Goal: Task Accomplishment & Management: Manage account settings

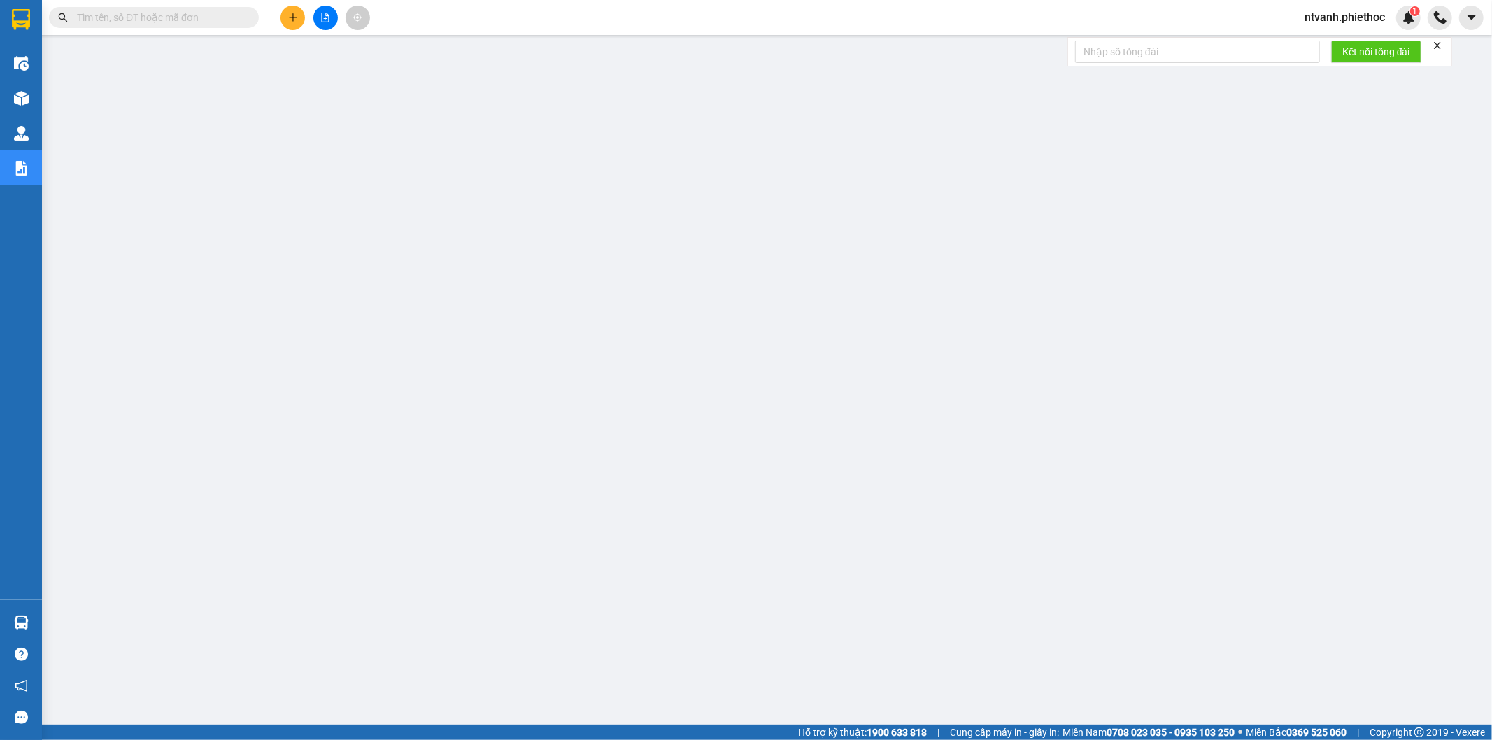
click at [149, 14] on input "text" at bounding box center [159, 17] width 165 height 15
paste input "TB1208250207"
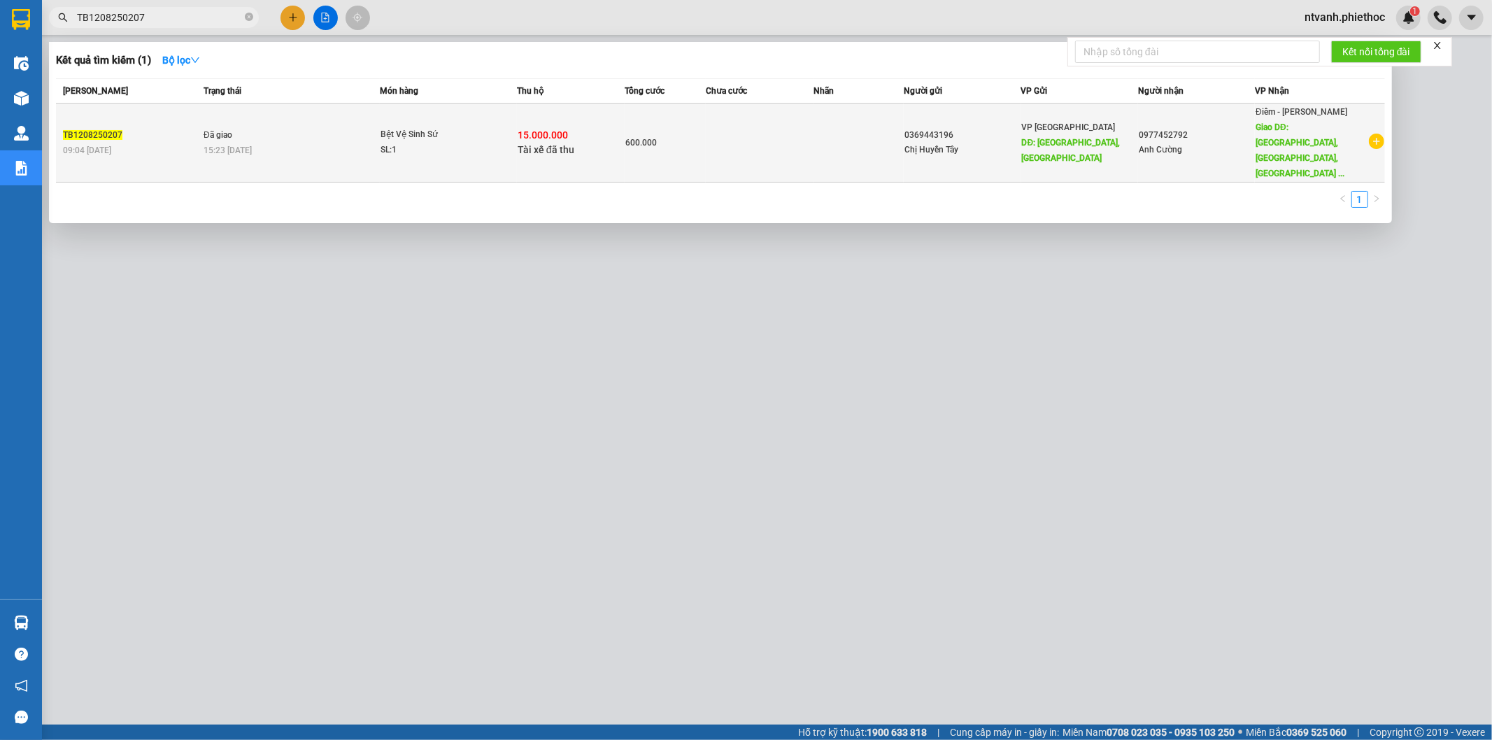
type input "TB1208250207"
click at [239, 108] on td "Đã giao 15:23 [DATE]" at bounding box center [290, 143] width 180 height 79
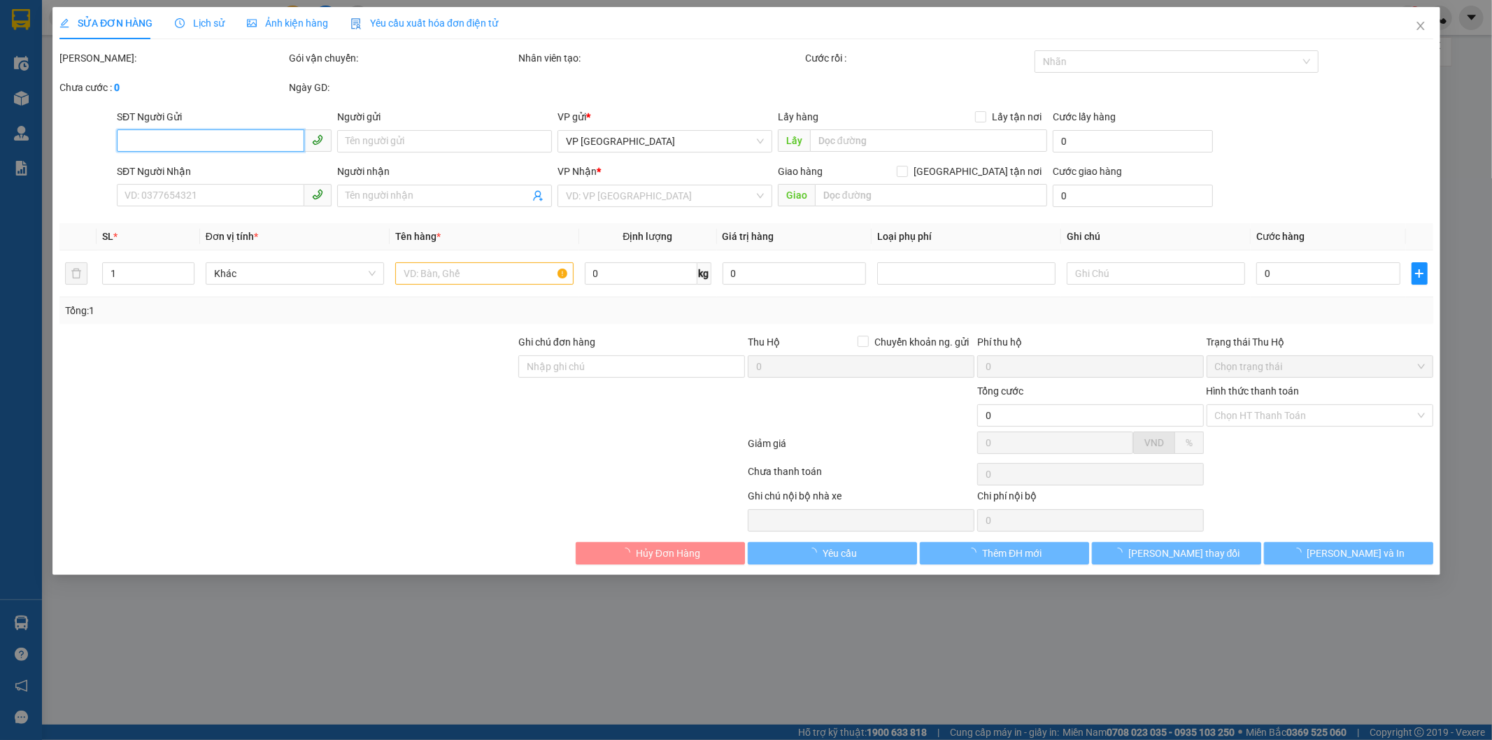
type input "0369443196"
type input "Chị Huyền Tây"
type input "[GEOGRAPHIC_DATA], [GEOGRAPHIC_DATA]"
type input "0977452792"
type input "Anh Cường"
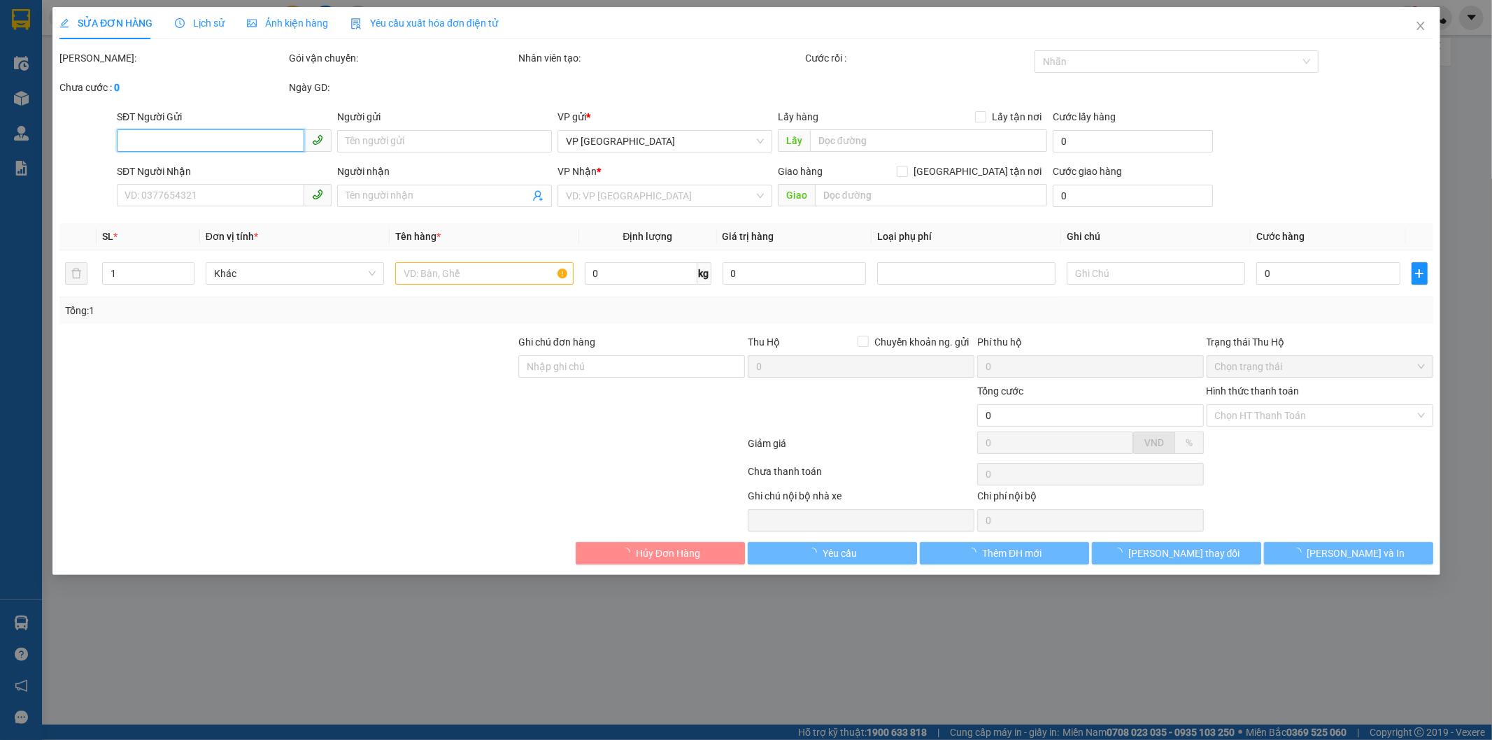
type input "[GEOGRAPHIC_DATA], [GEOGRAPHIC_DATA], [GEOGRAPHIC_DATA], [GEOGRAPHIC_DATA], [GE…"
type input "Hỗ trợ kéo lại mối hàng"
checkbox input "true"
type input "15.000.000"
type input "20.000"
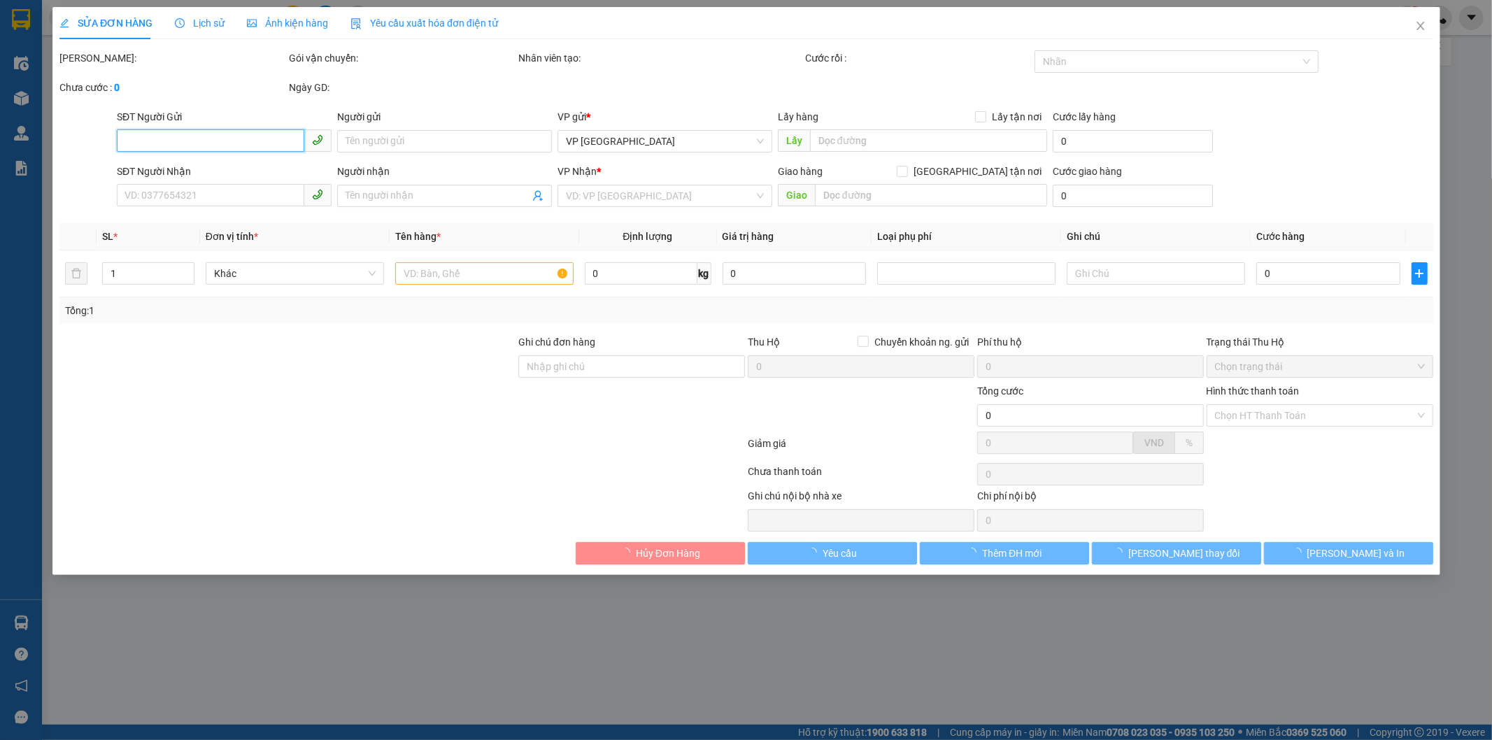
type input "600.000"
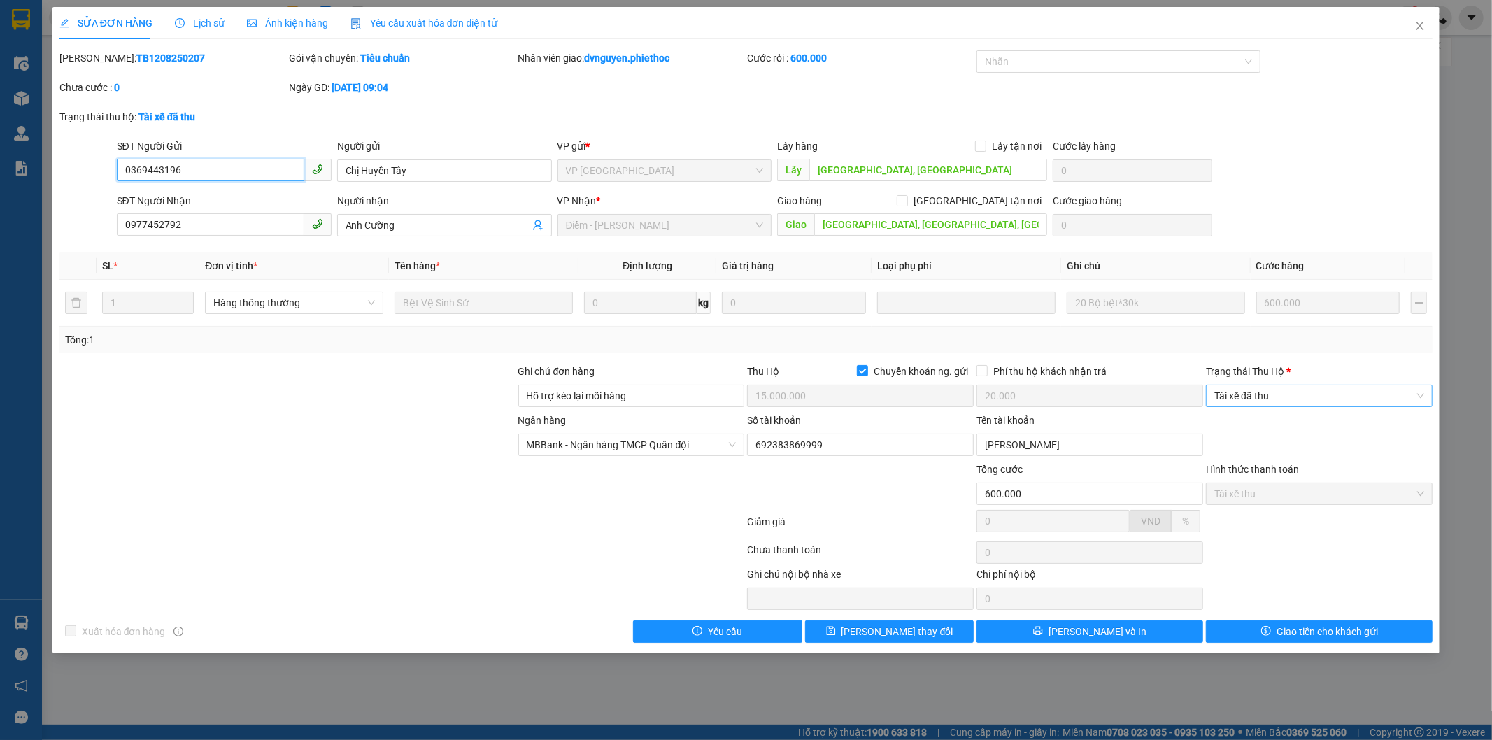
click at [1298, 394] on span "Tài xế đã thu" at bounding box center [1320, 396] width 210 height 21
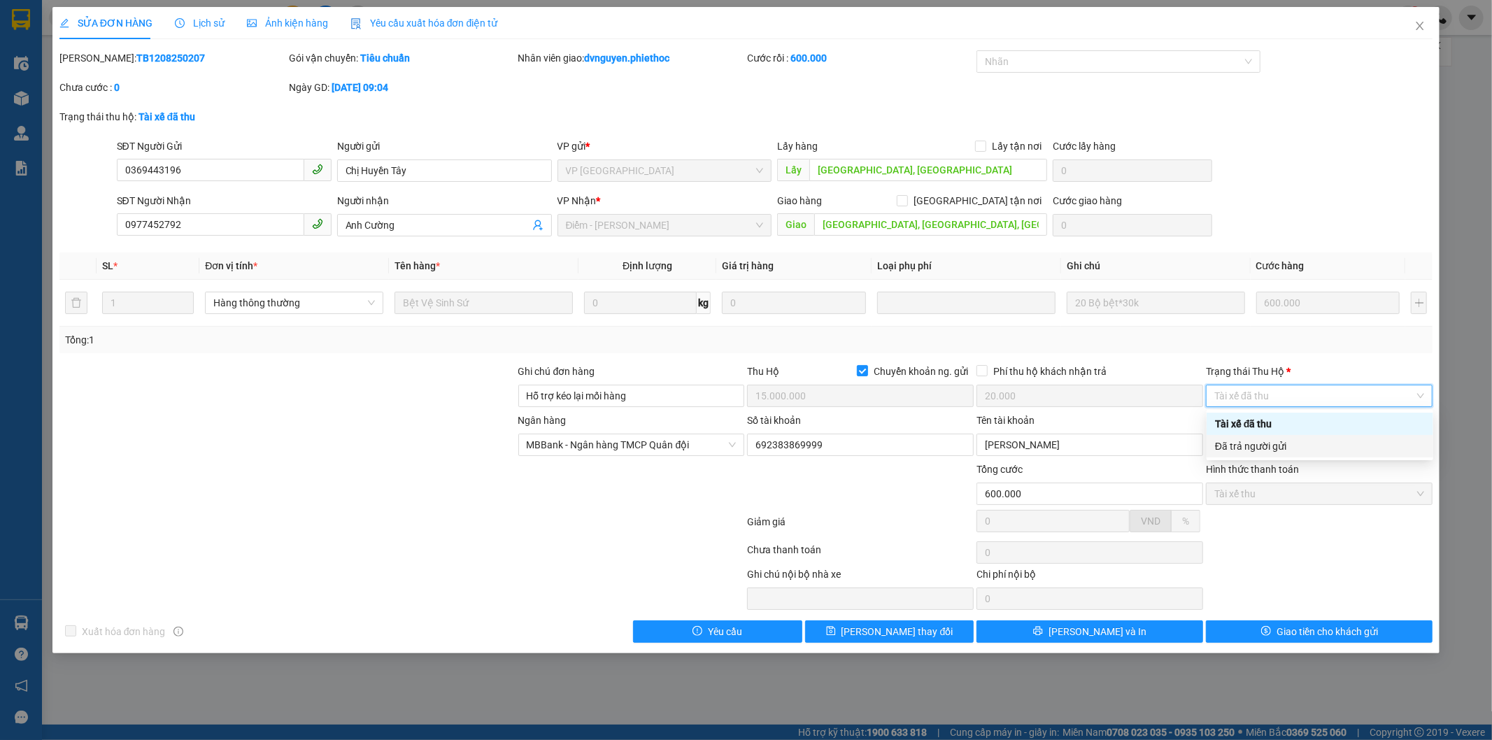
click at [1267, 446] on div "Đã trả người gửi" at bounding box center [1320, 446] width 210 height 15
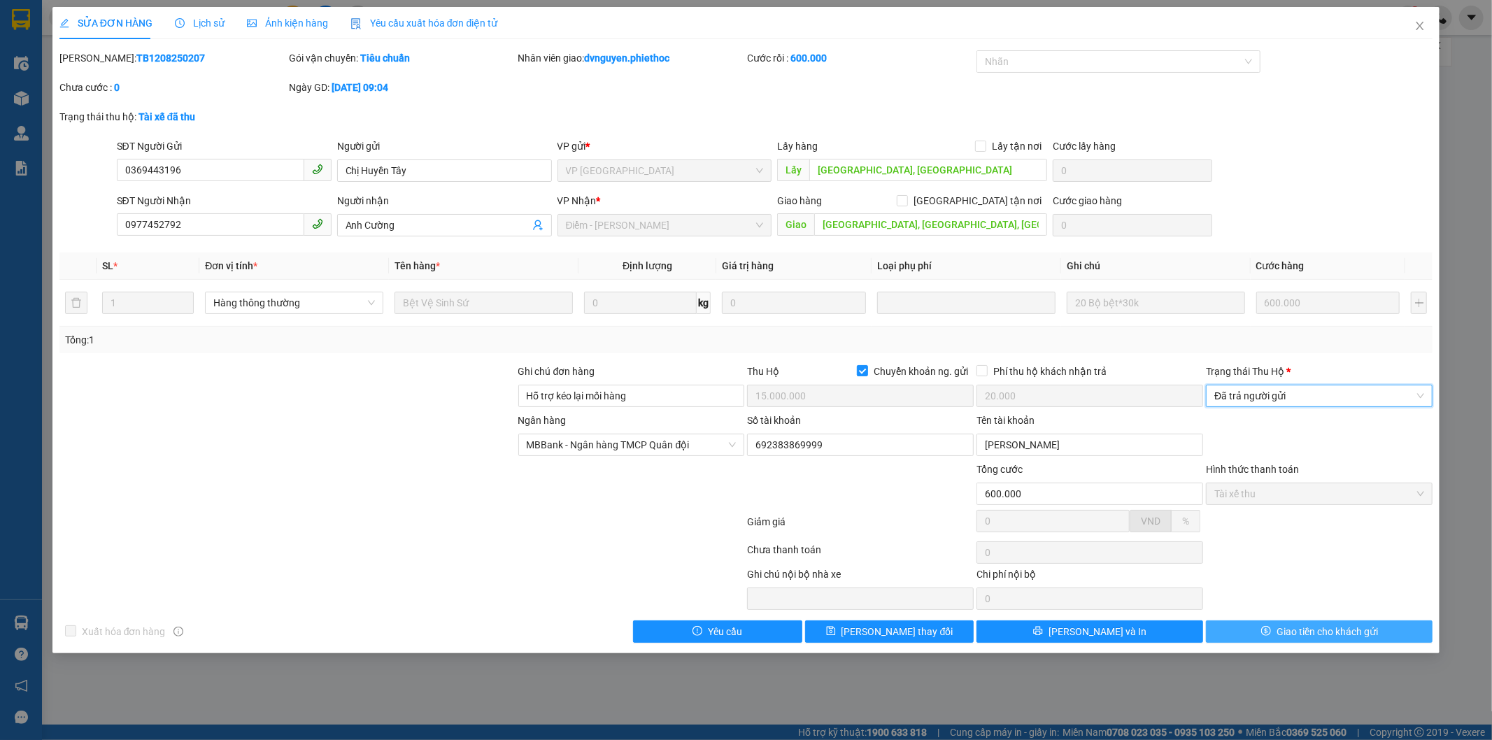
click at [1283, 639] on span "Giao tiền cho khách gửi" at bounding box center [1327, 631] width 101 height 15
